Goal: Share content: Share content

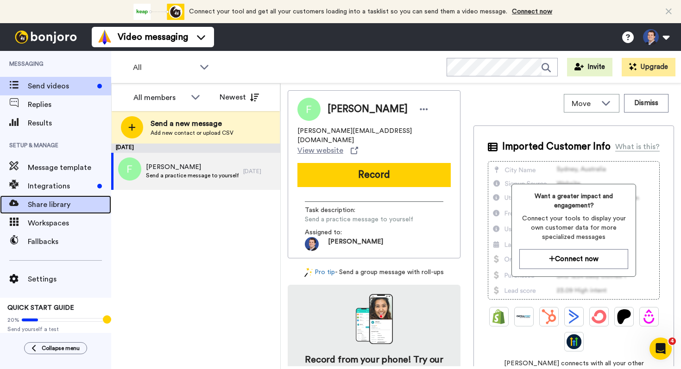
click at [47, 200] on span "Share library" at bounding box center [69, 204] width 83 height 11
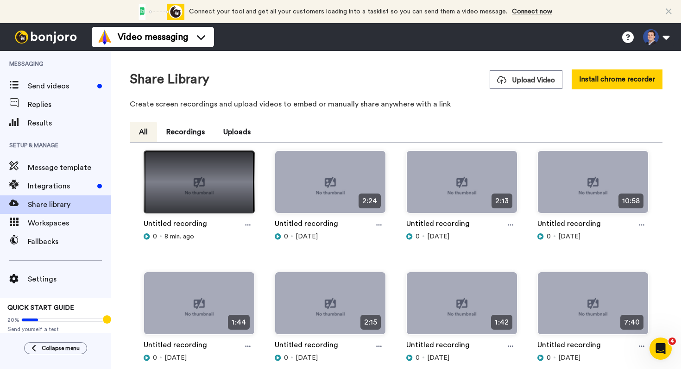
click at [203, 191] on img at bounding box center [199, 186] width 110 height 70
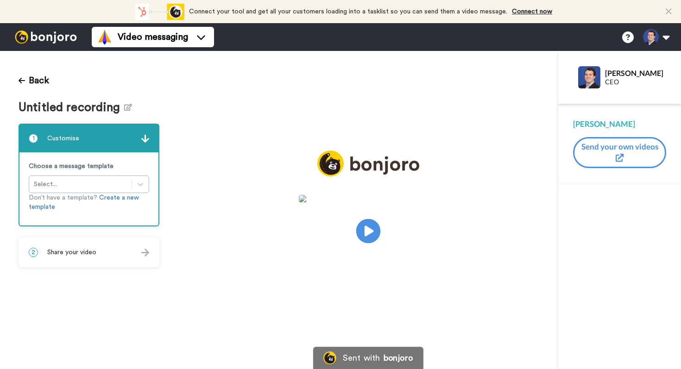
click at [368, 230] on icon "Play/Pause" at bounding box center [368, 231] width 25 height 44
